Goal: Task Accomplishment & Management: Use online tool/utility

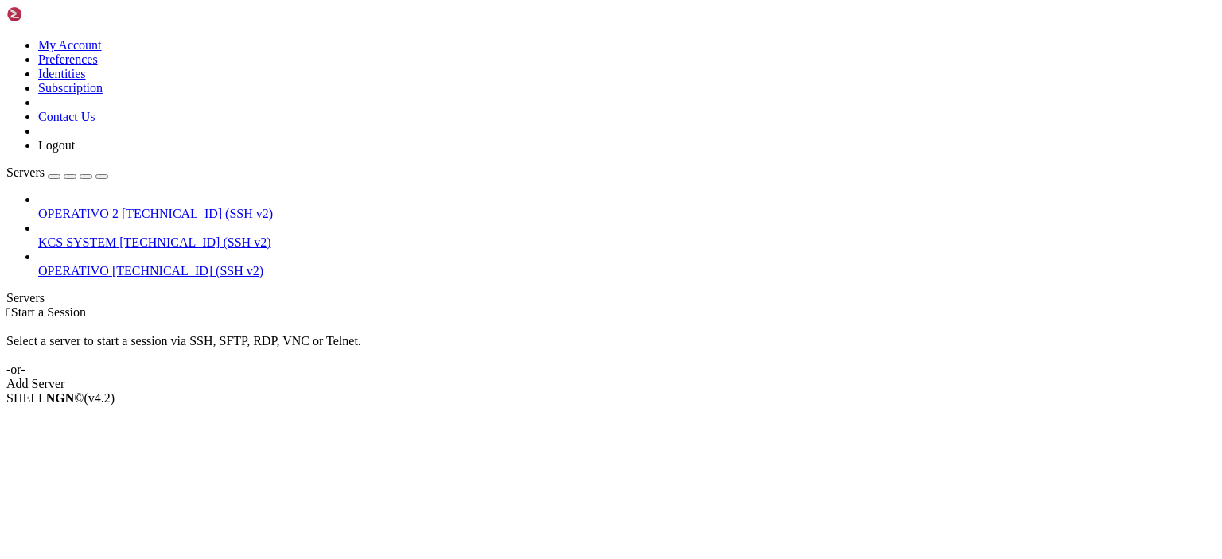
click at [107, 264] on span "OPERATIVO" at bounding box center [73, 271] width 71 height 14
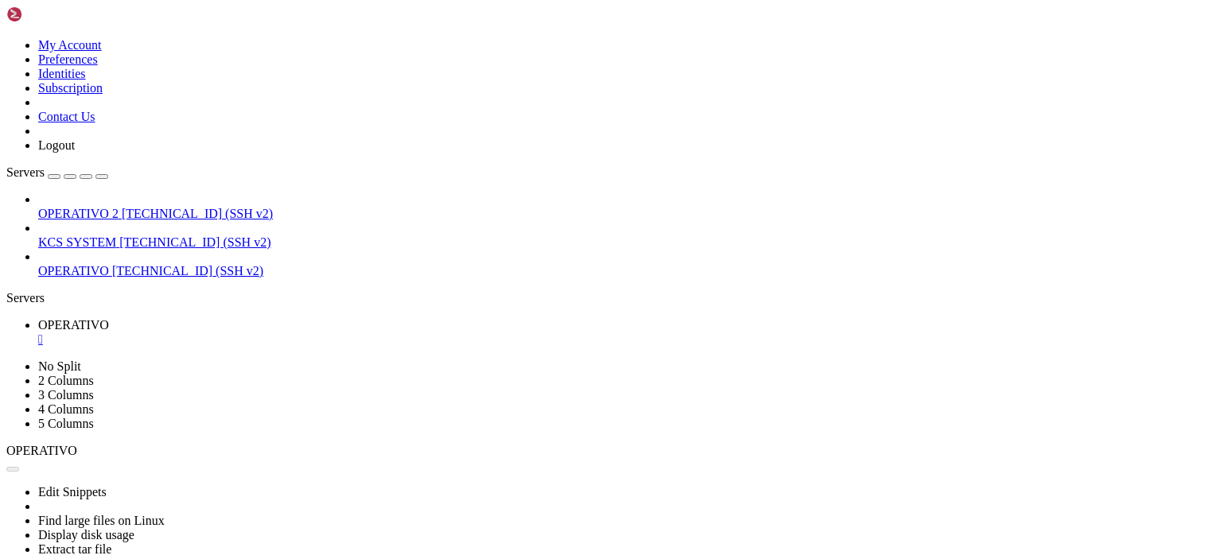
click at [291, 318] on link "OPERATIVO " at bounding box center [626, 332] width 1177 height 29
click at [296, 333] on div "" at bounding box center [626, 340] width 1177 height 14
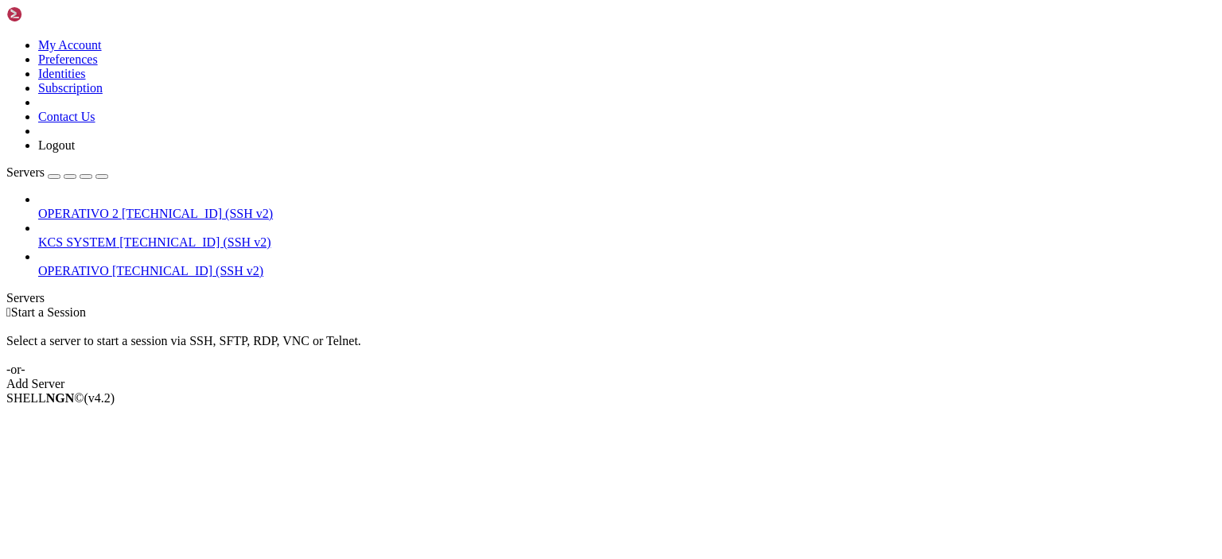
click at [6, 38] on icon at bounding box center [6, 38] width 0 height 0
click at [75, 152] on link "Logout" at bounding box center [56, 145] width 37 height 14
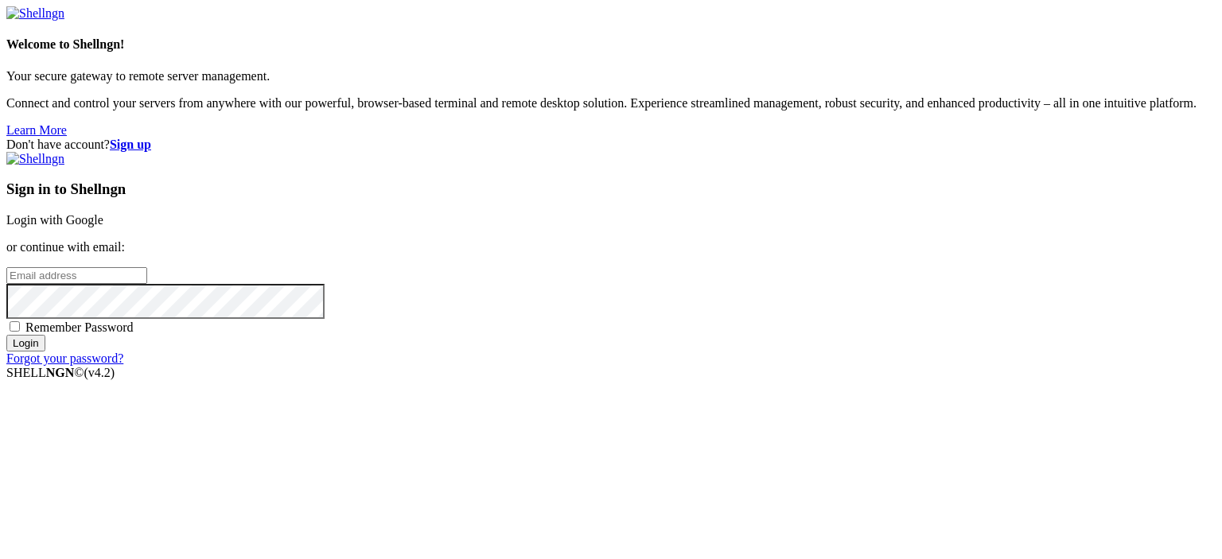
click at [103, 213] on link "Login with Google" at bounding box center [54, 220] width 97 height 14
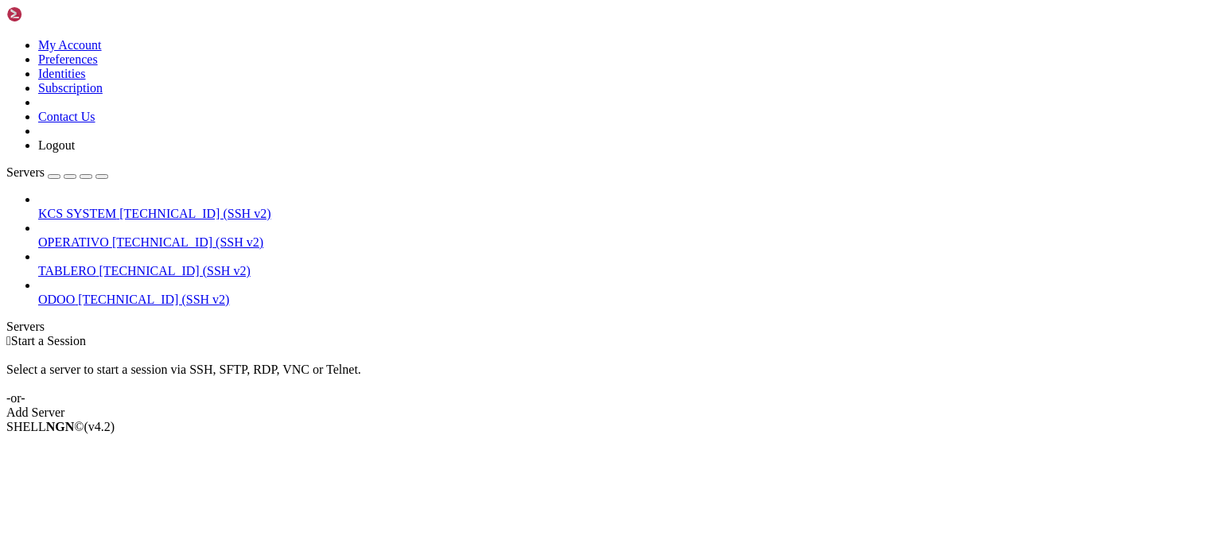
click at [109, 235] on span "OPERATIVO" at bounding box center [73, 242] width 71 height 14
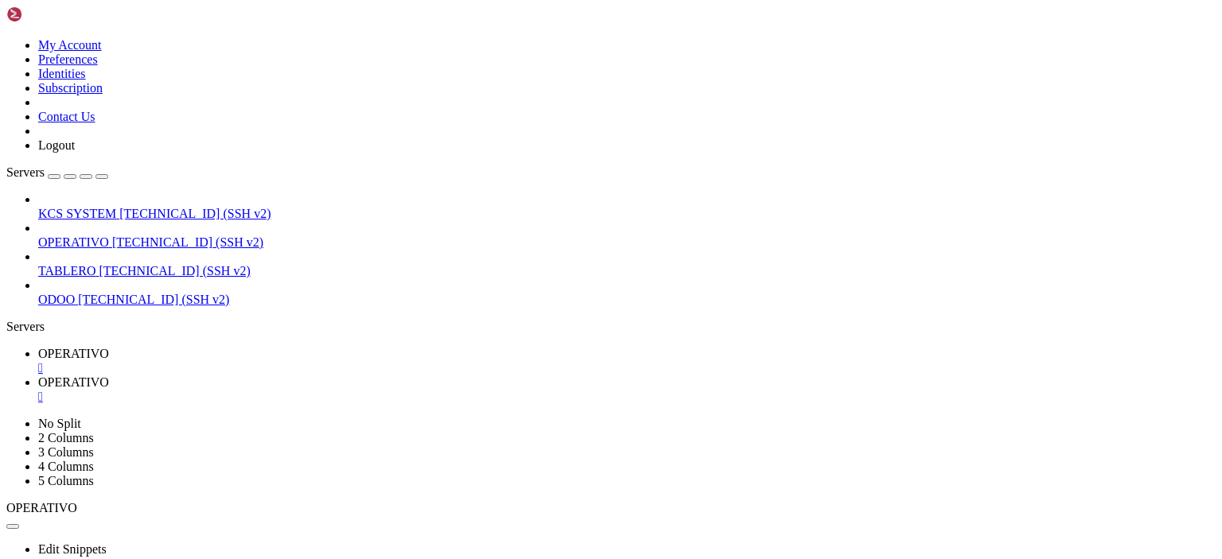
type input "/home/ubuntu"
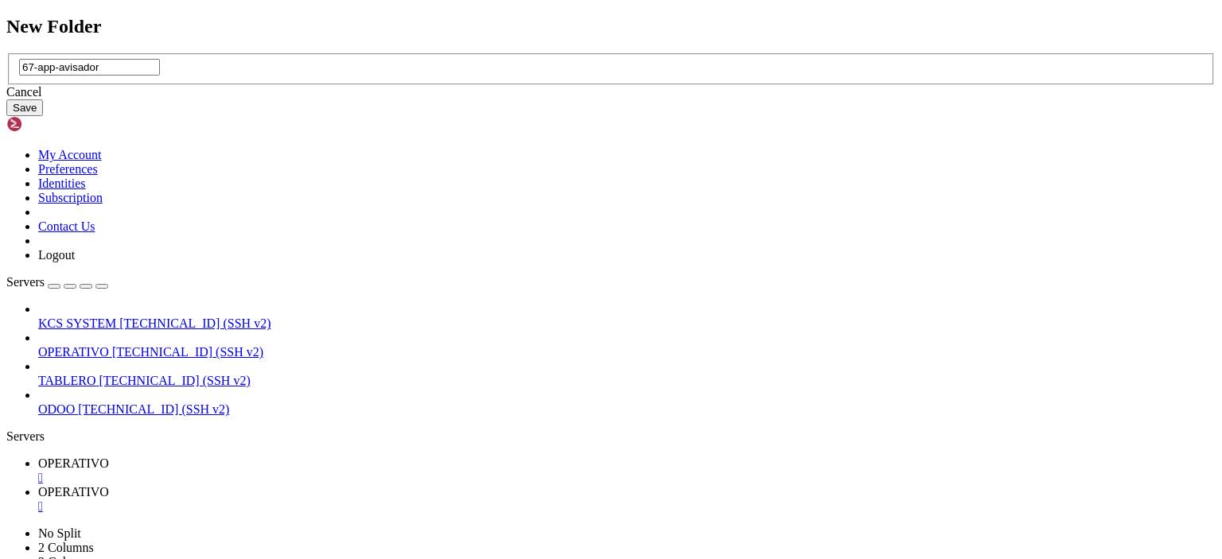
type input "67-app-avisador"
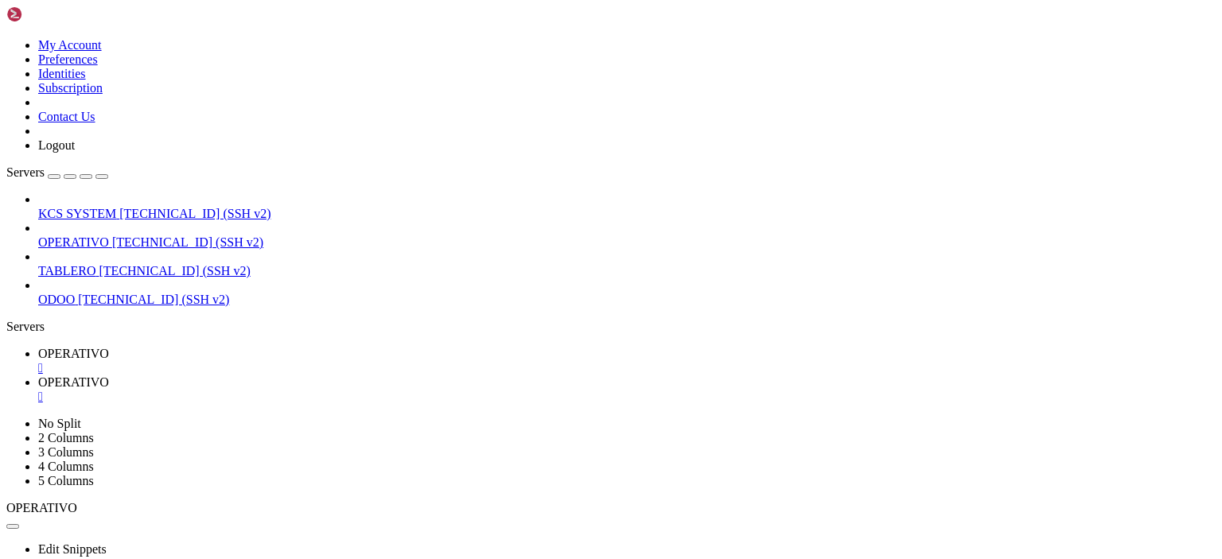
scroll to position [795, 0]
click at [96, 438] on span " 67-app-avisador" at bounding box center [53, 445] width 88 height 14
type input "/home/ubuntu/67-app-avisador"
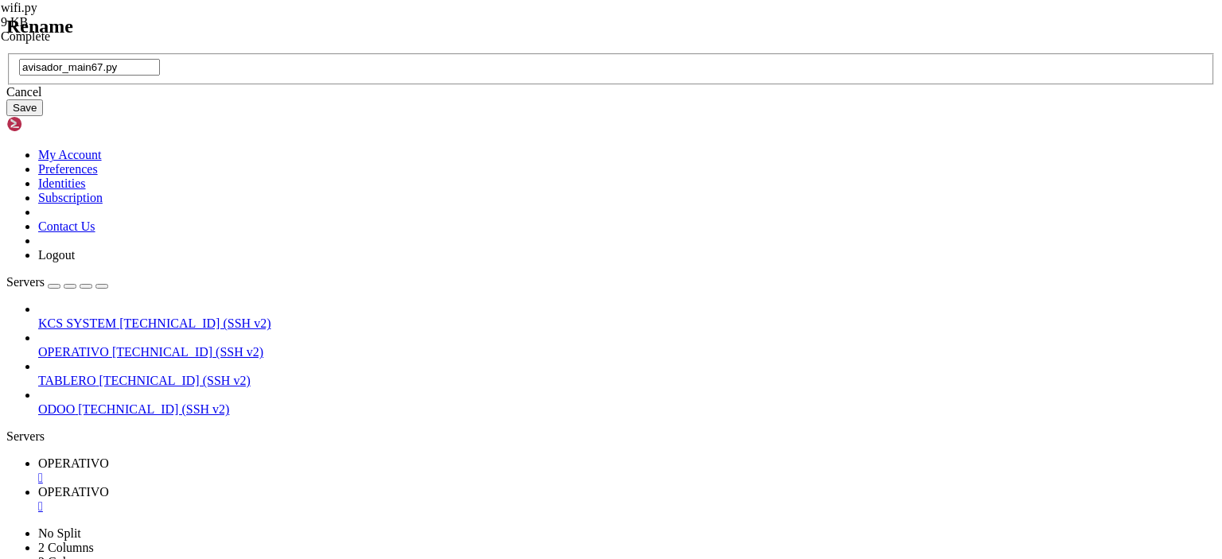
type input "avisador_main67.py"
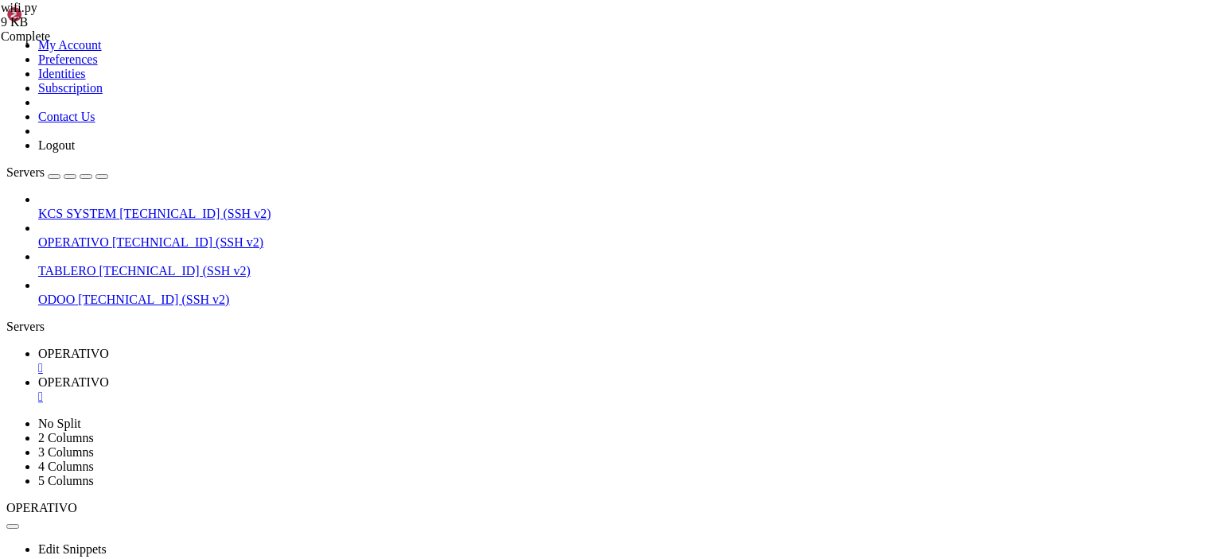
click at [319, 391] on td " 67-app-avisador" at bounding box center [247, 399] width 478 height 16
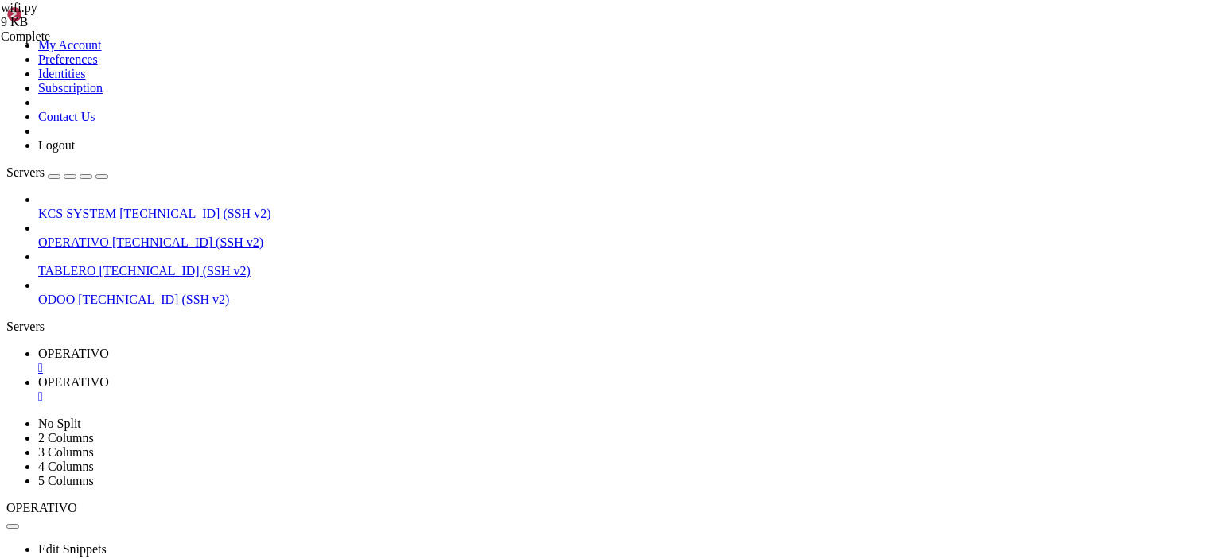
type input "/home/ubuntu/67-app-avisador"
click at [109, 347] on span "OPERATIVO" at bounding box center [73, 354] width 71 height 14
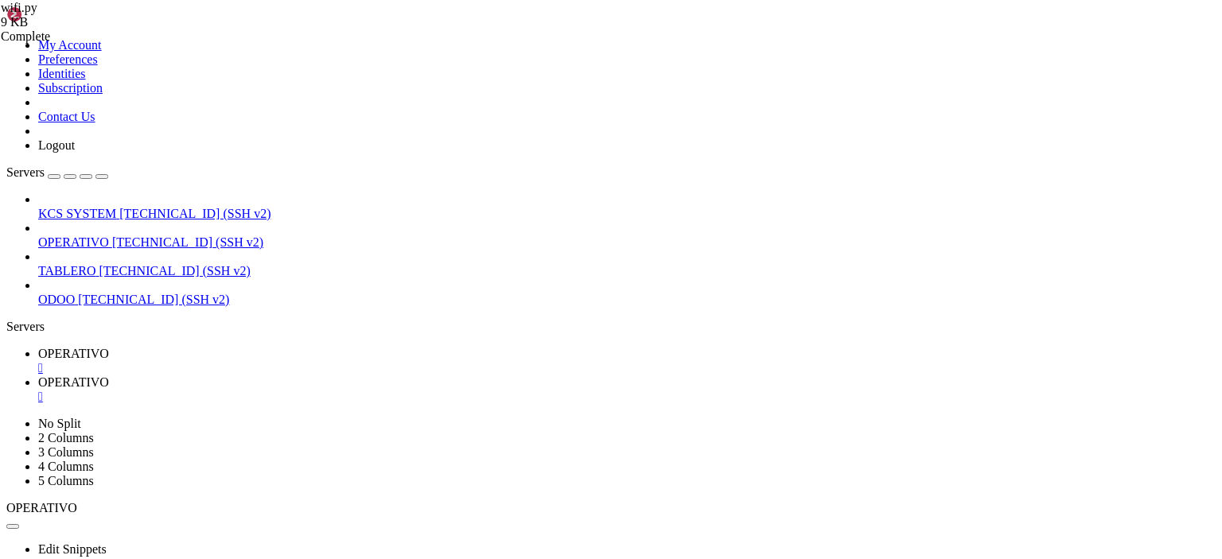
click at [109, 347] on span "OPERATIVO" at bounding box center [73, 354] width 71 height 14
click at [109, 375] on span "OPERATIVO" at bounding box center [73, 382] width 71 height 14
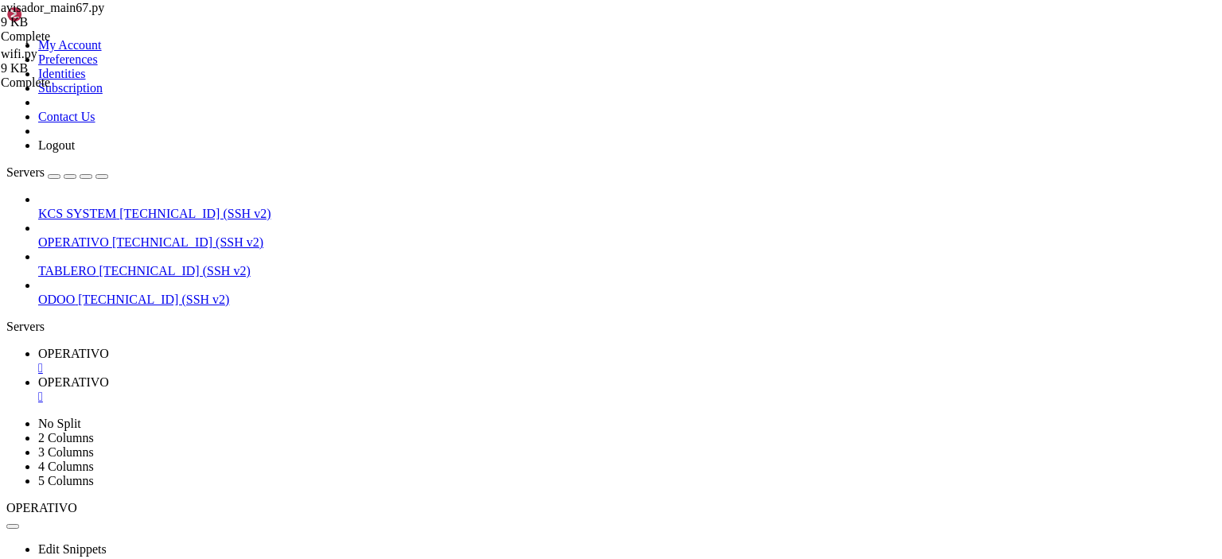
type textarea "main()"
click at [109, 347] on span "OPERATIVO" at bounding box center [73, 354] width 71 height 14
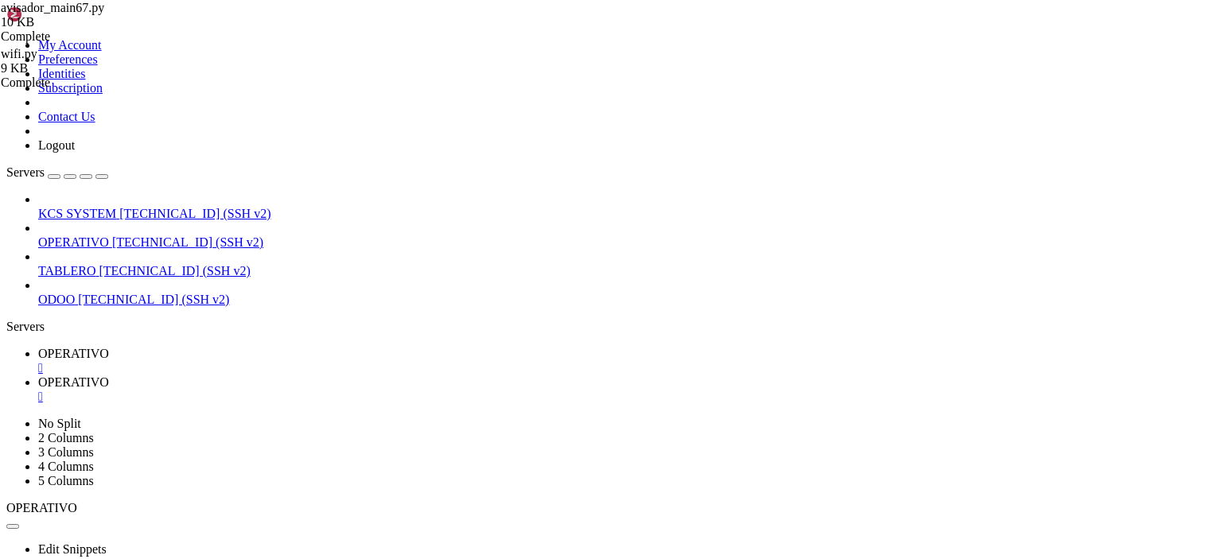
scroll to position [784, 0]
click at [109, 375] on span "OPERATIVO" at bounding box center [73, 382] width 71 height 14
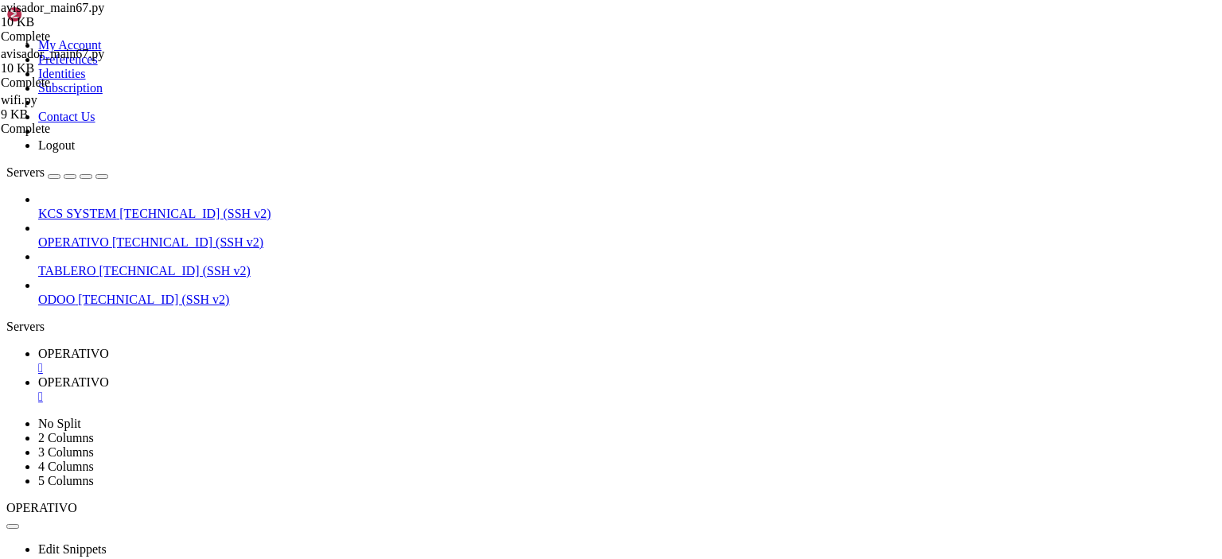
click at [76, 354] on span " generatoken" at bounding box center [42, 361] width 67 height 14
click at [333, 324] on tbody " .. d---------  .cache 4 KB [DATE] 8:13:44 p.m. drwx------  .config 4 KB [DA…" at bounding box center [571, 439] width 1127 height 1433
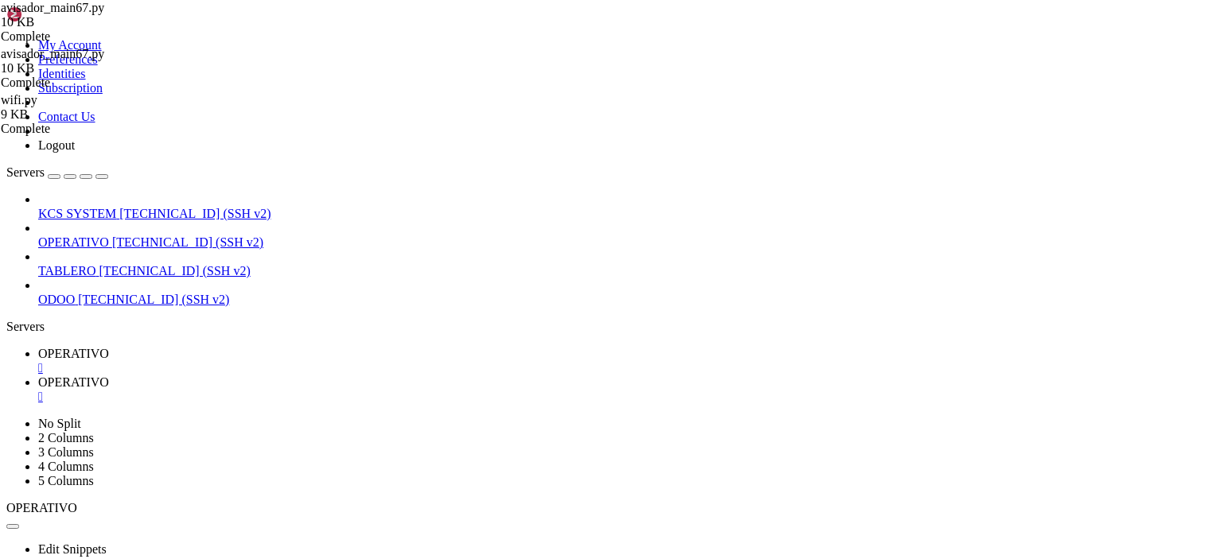
scroll to position [1262, 0]
click at [38, 476] on span " venv" at bounding box center [23, 483] width 29 height 14
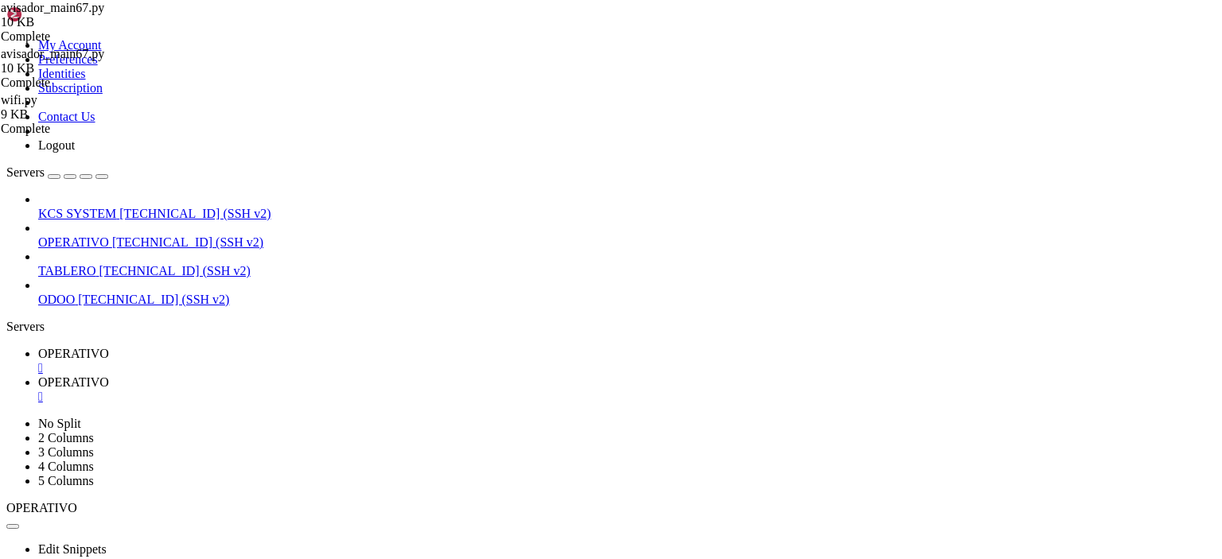
type input "/home/ubuntu/venv/bin"
click at [257, 347] on link "OPERATIVO " at bounding box center [626, 361] width 1177 height 29
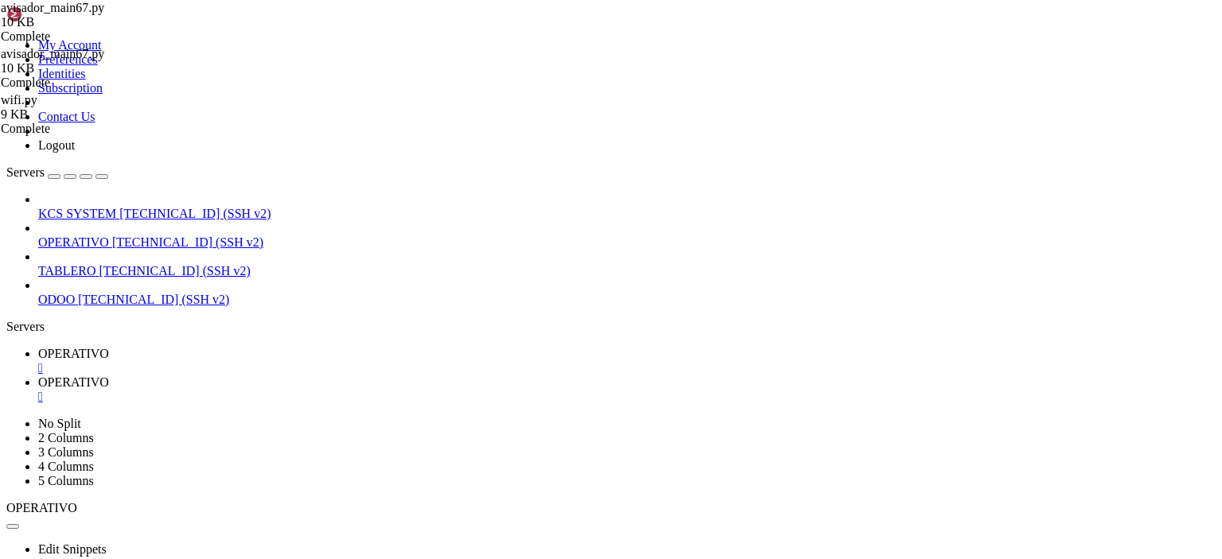
click at [302, 361] on div "" at bounding box center [626, 368] width 1177 height 14
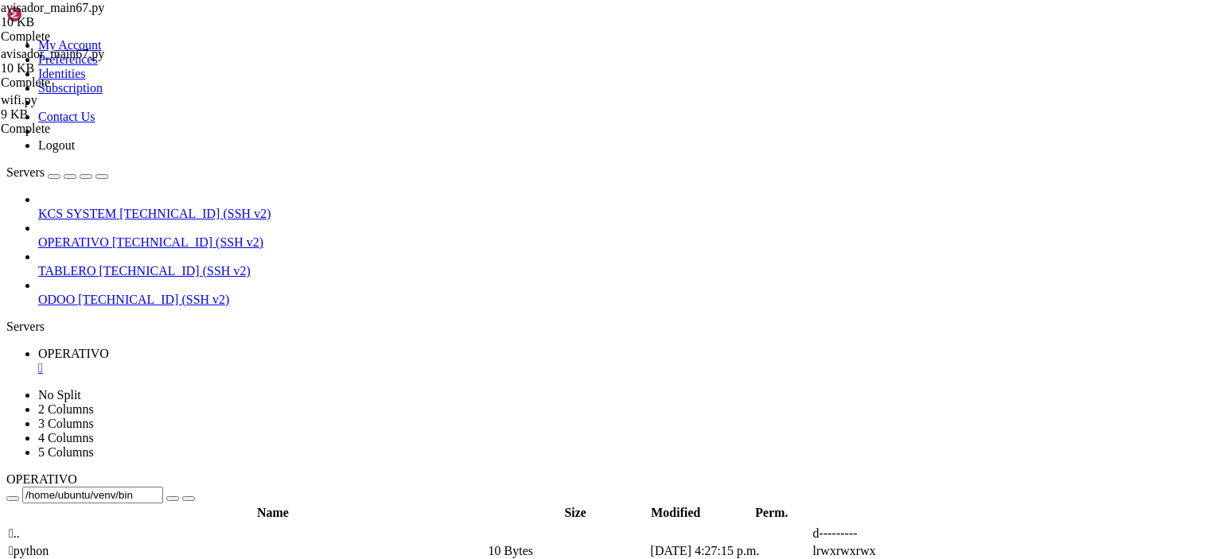
click at [302, 361] on div "" at bounding box center [626, 368] width 1177 height 14
